Goal: Check status

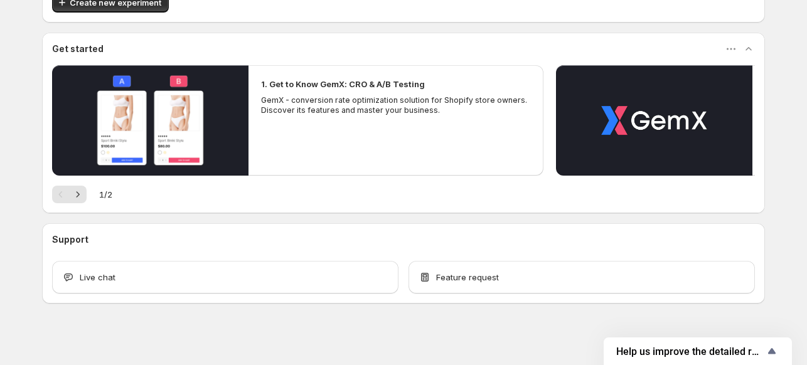
scroll to position [85, 0]
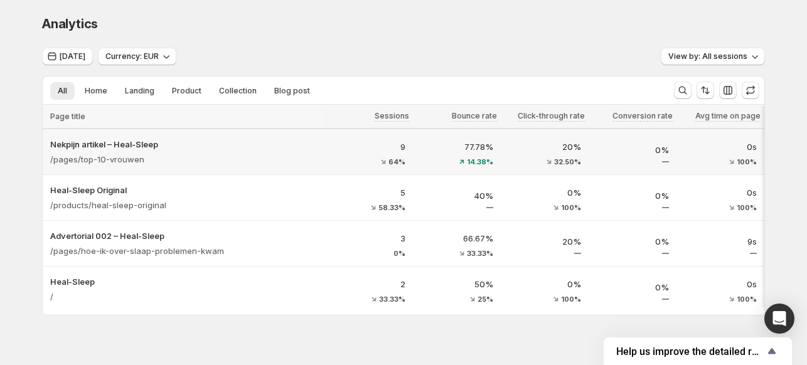
click at [189, 163] on div "/pages/top-10-vrouwen" at bounding box center [183, 160] width 267 height 18
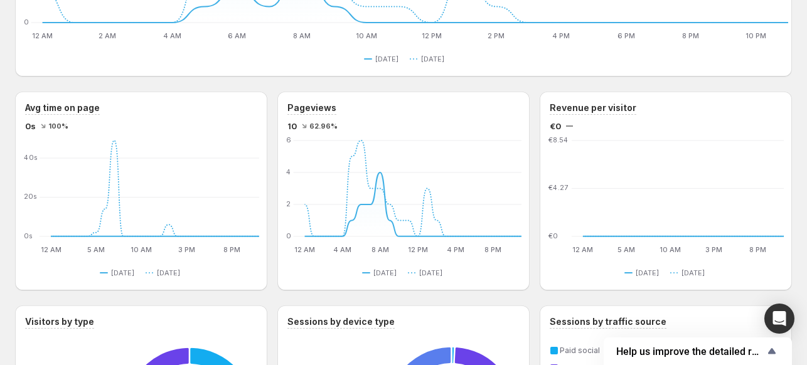
scroll to position [11, 0]
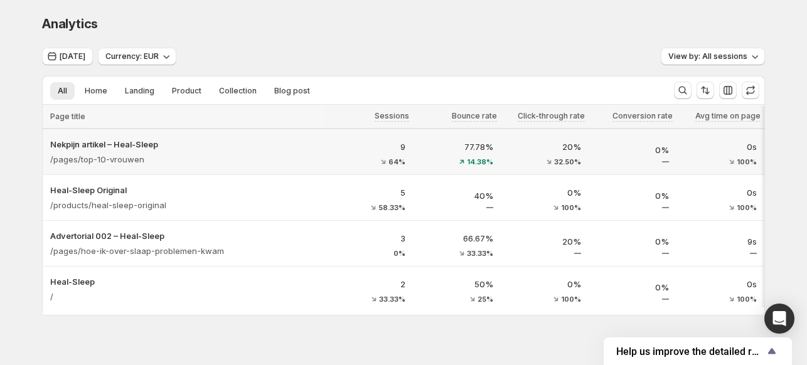
click at [265, 160] on div "/pages/top-10-vrouwen" at bounding box center [183, 160] width 267 height 18
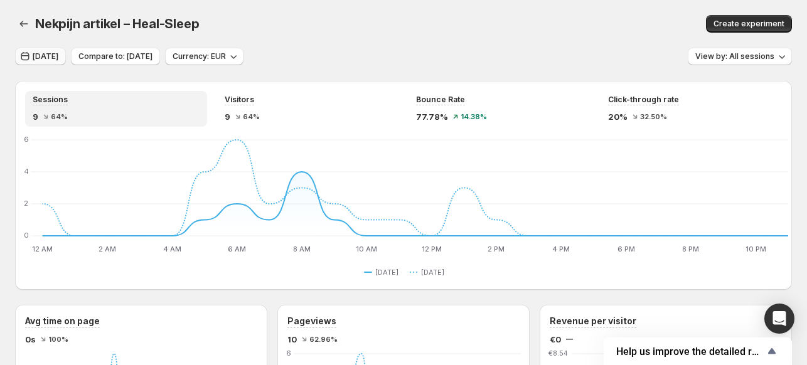
click at [31, 59] on button "[DATE]" at bounding box center [40, 57] width 51 height 18
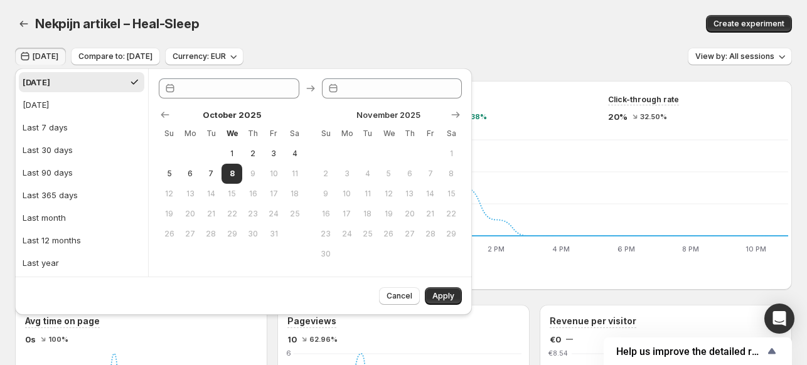
type input "**********"
click at [87, 83] on button "[DATE]" at bounding box center [82, 82] width 126 height 20
click at [437, 300] on span "Apply" at bounding box center [443, 296] width 22 height 10
